Goal: Information Seeking & Learning: Learn about a topic

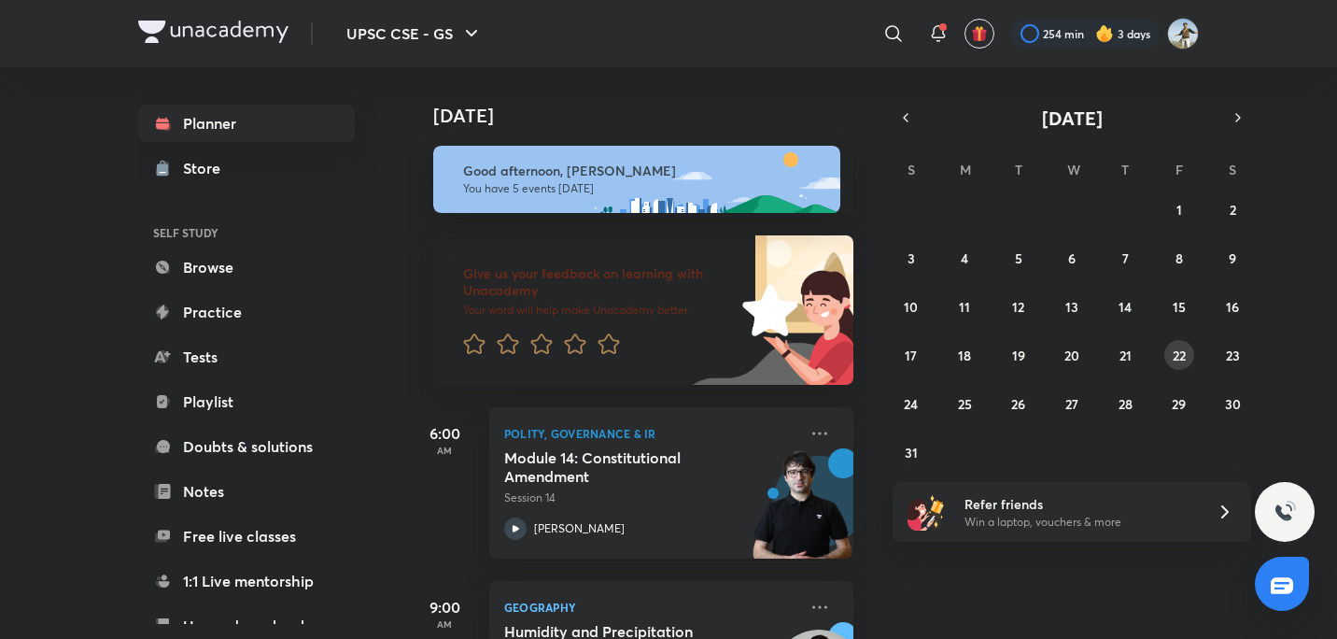
click at [1179, 361] on abbr "22" at bounding box center [1179, 355] width 13 height 18
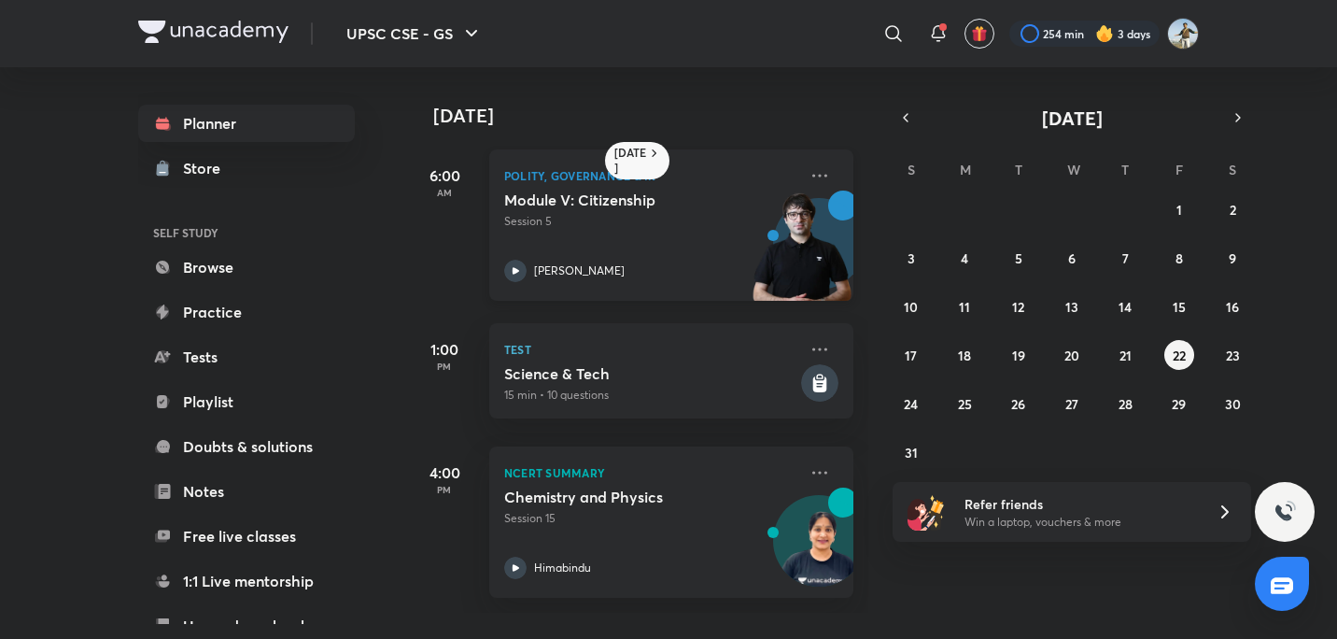
click at [780, 192] on img at bounding box center [802, 254] width 103 height 129
click at [808, 175] on icon at bounding box center [819, 175] width 22 height 22
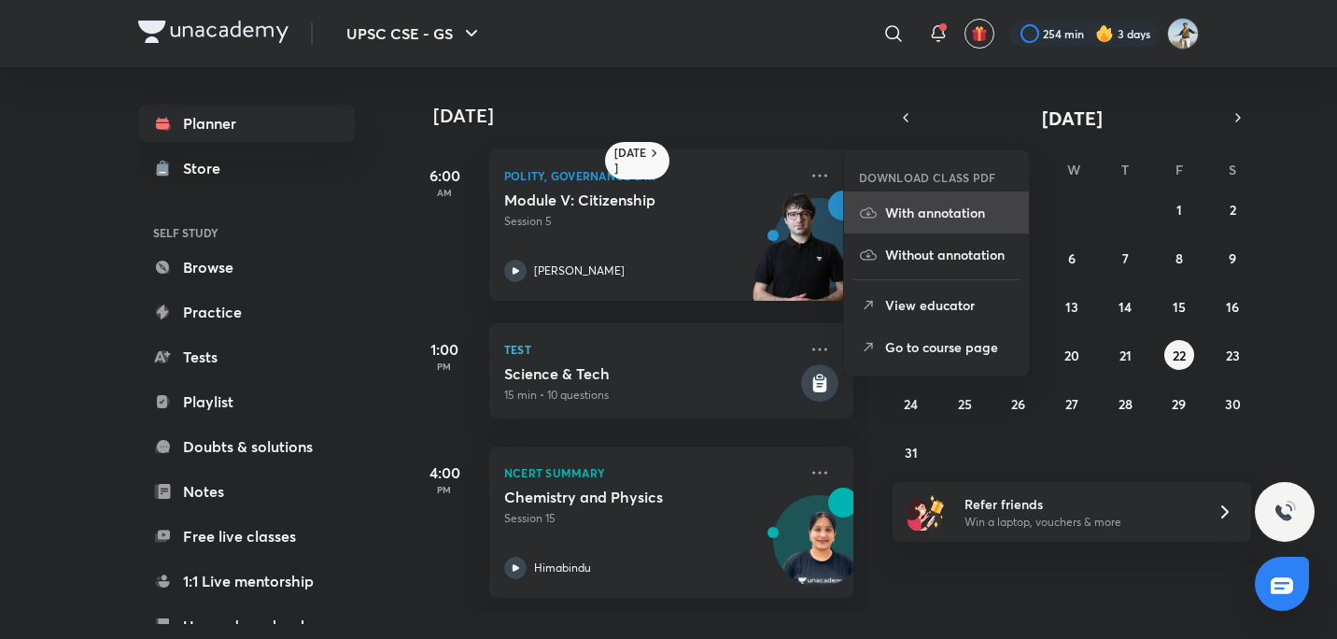
click at [928, 219] on p "With annotation" at bounding box center [949, 213] width 129 height 20
